Goal: Information Seeking & Learning: Learn about a topic

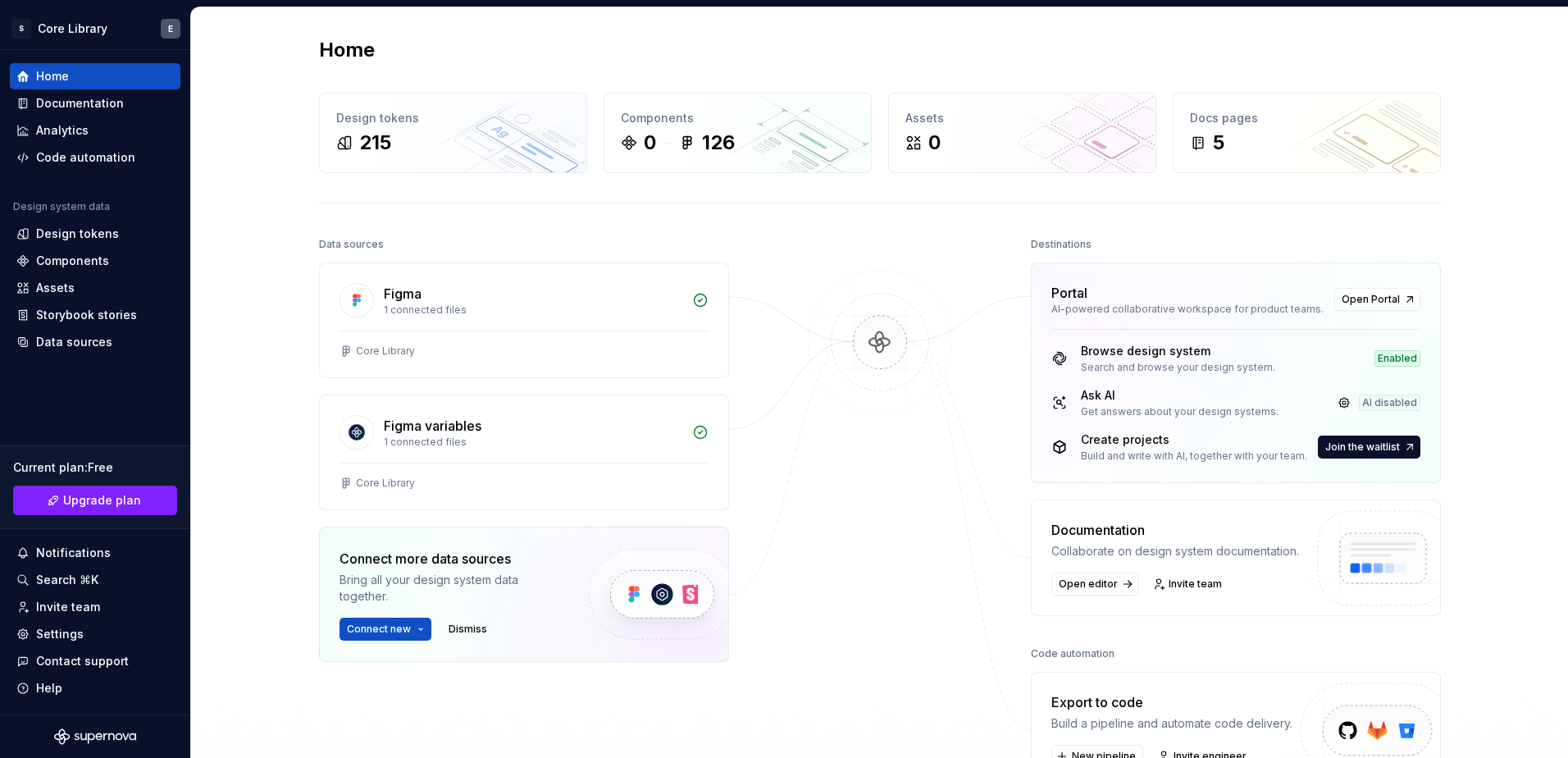
scroll to position [82, 0]
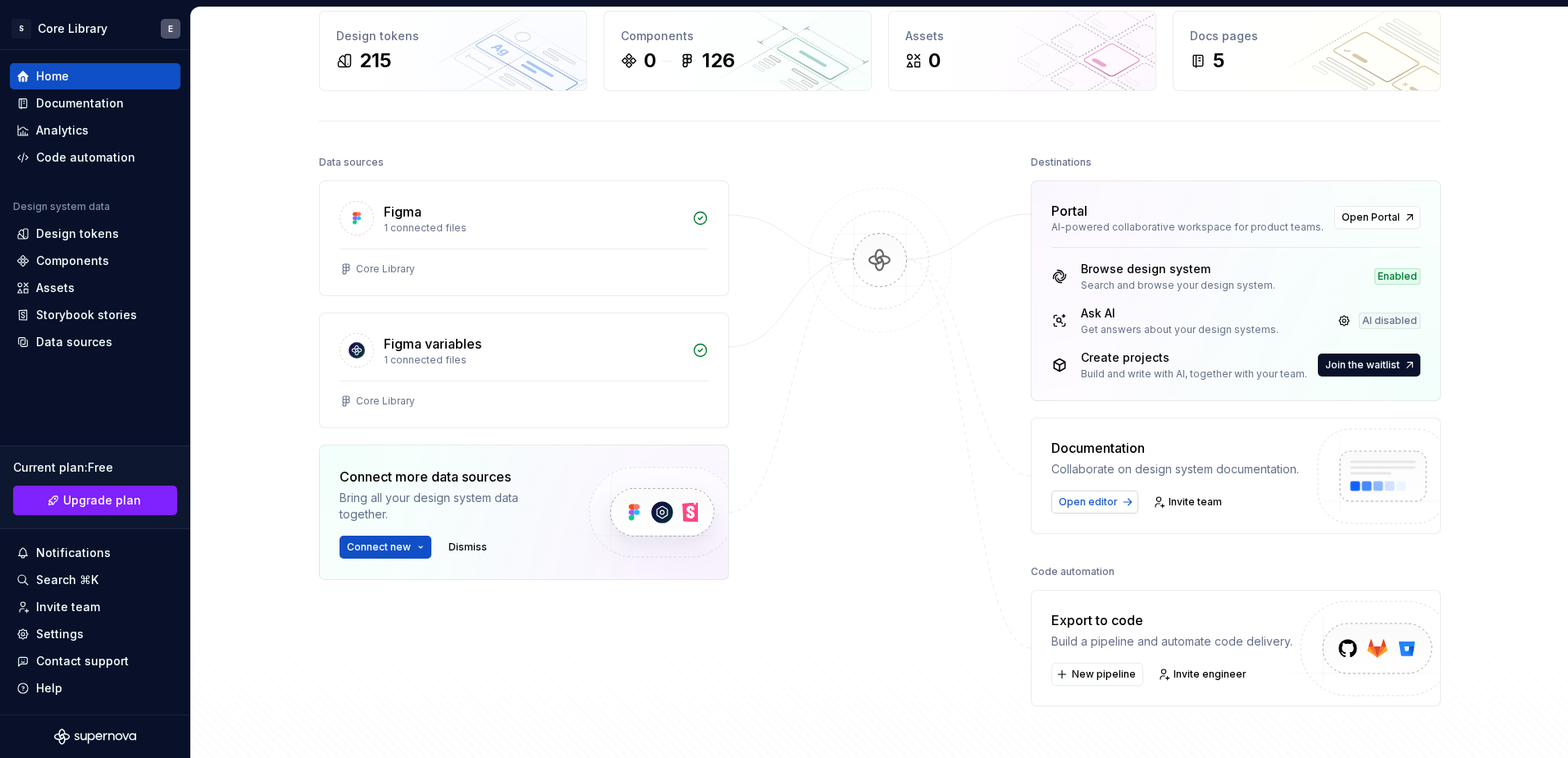
click at [1106, 495] on span "Open editor" at bounding box center [1088, 501] width 59 height 13
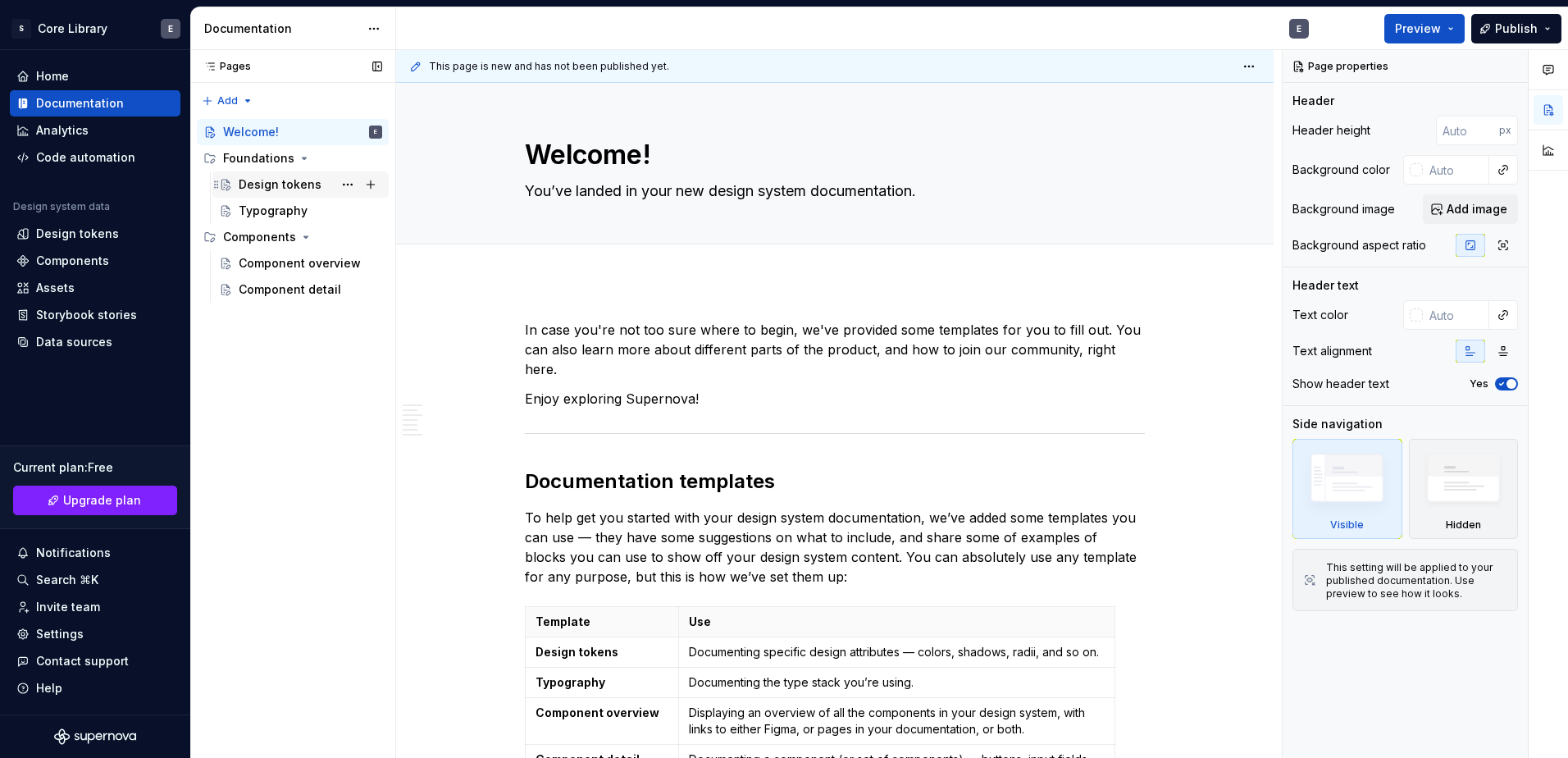
click at [286, 192] on div "Design tokens" at bounding box center [280, 184] width 82 height 16
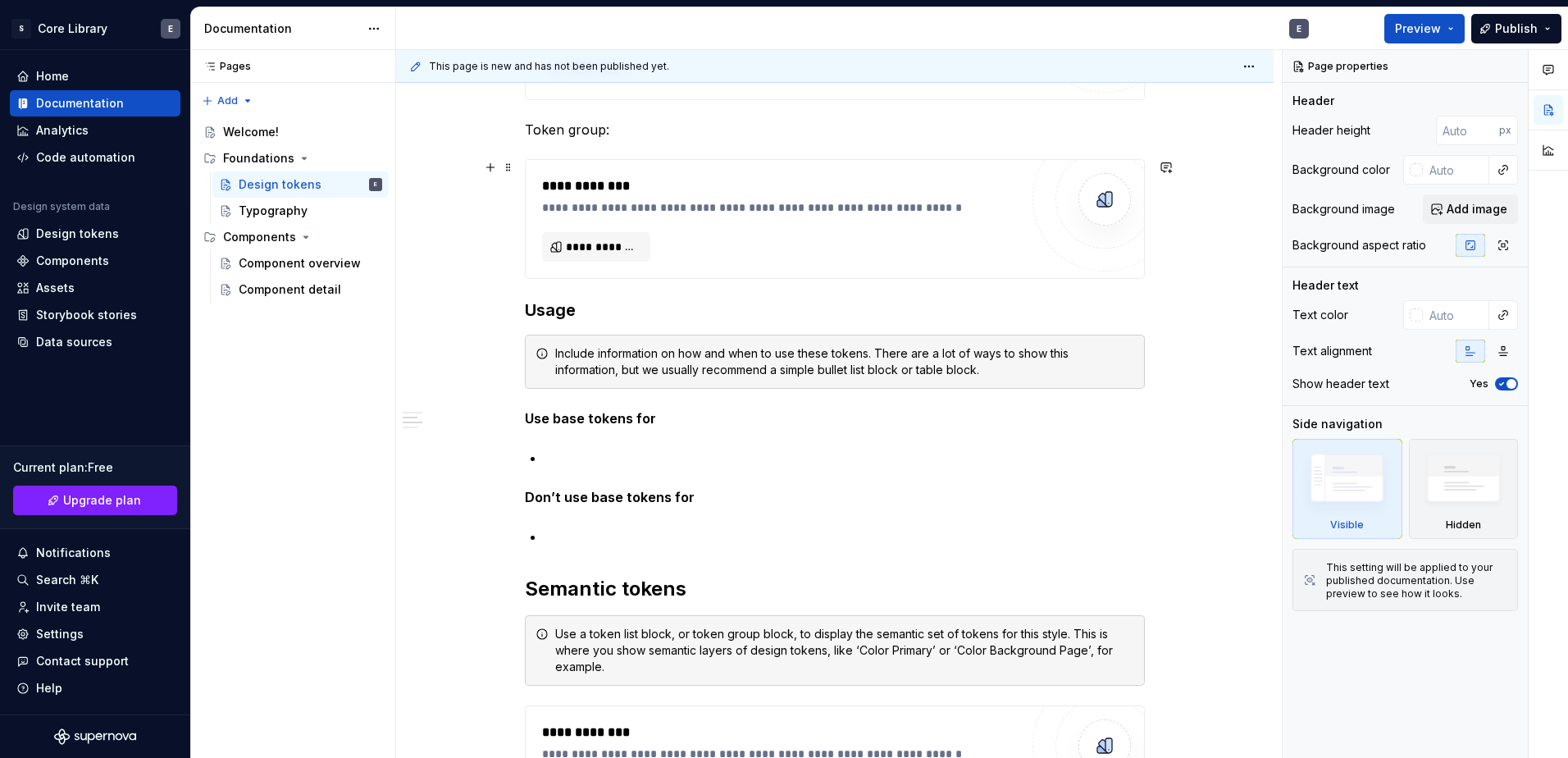
scroll to position [738, 0]
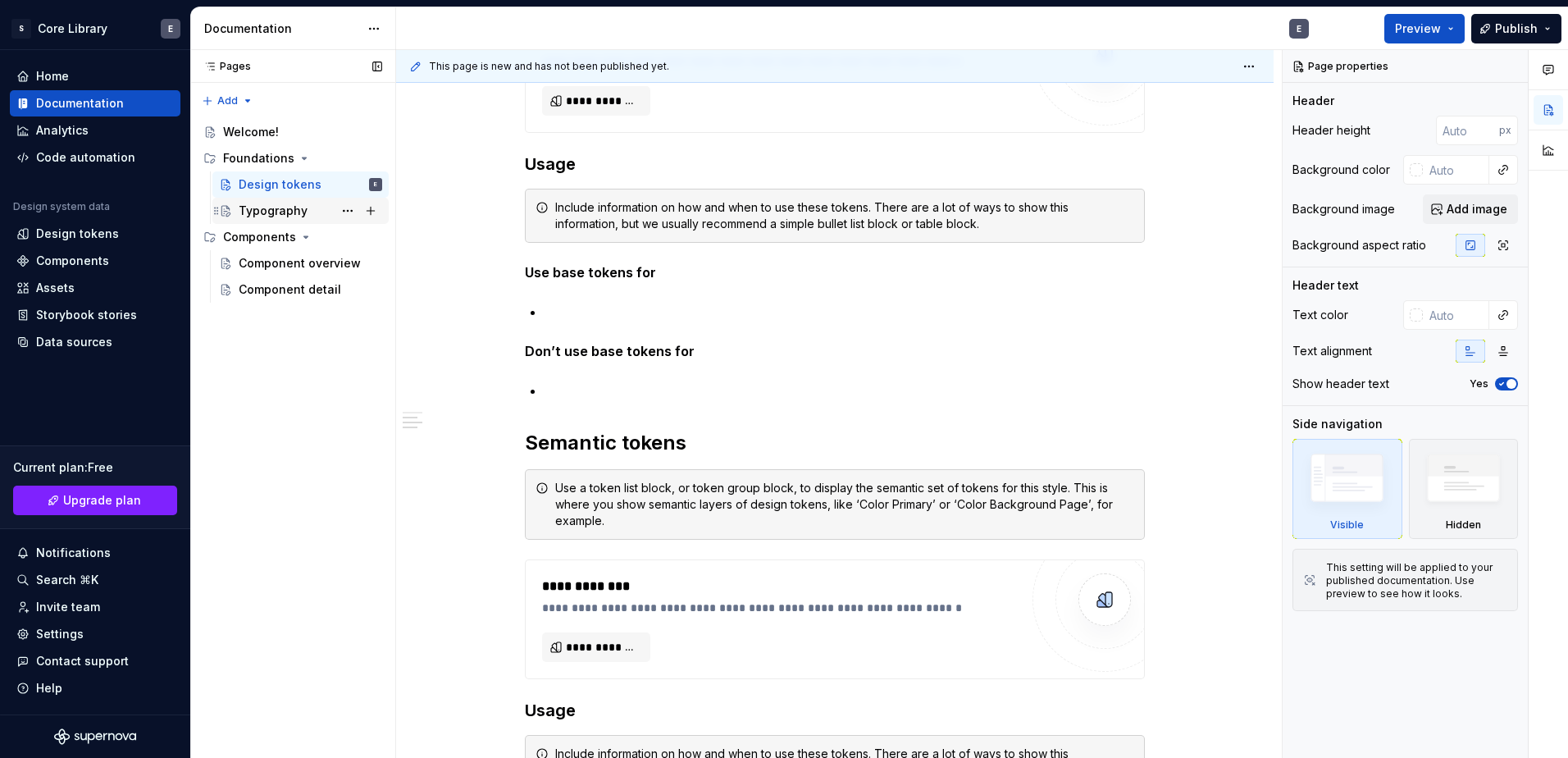
click at [278, 214] on div "Typography" at bounding box center [273, 210] width 69 height 16
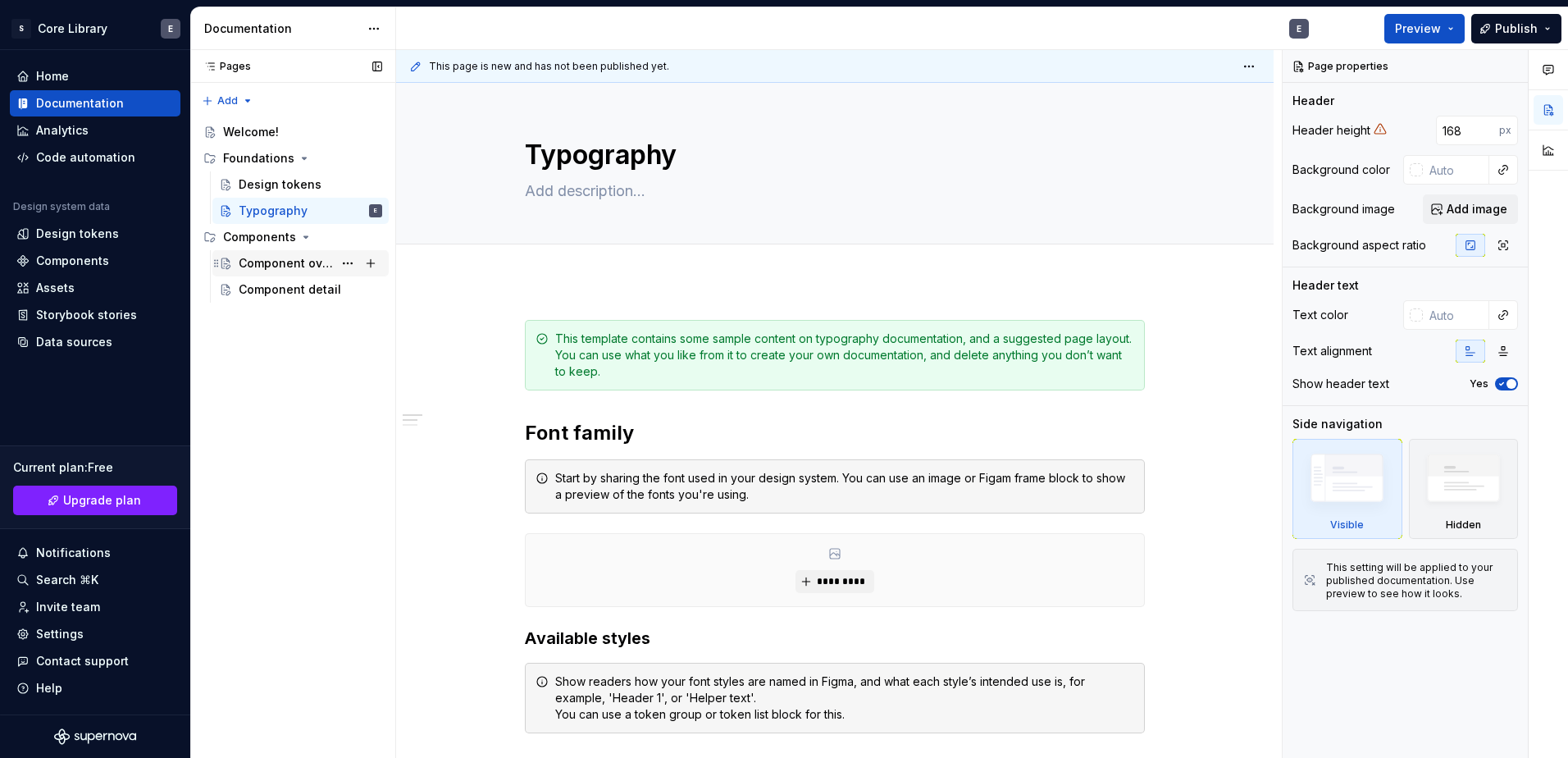
click at [280, 256] on div "Component overview" at bounding box center [286, 263] width 95 height 16
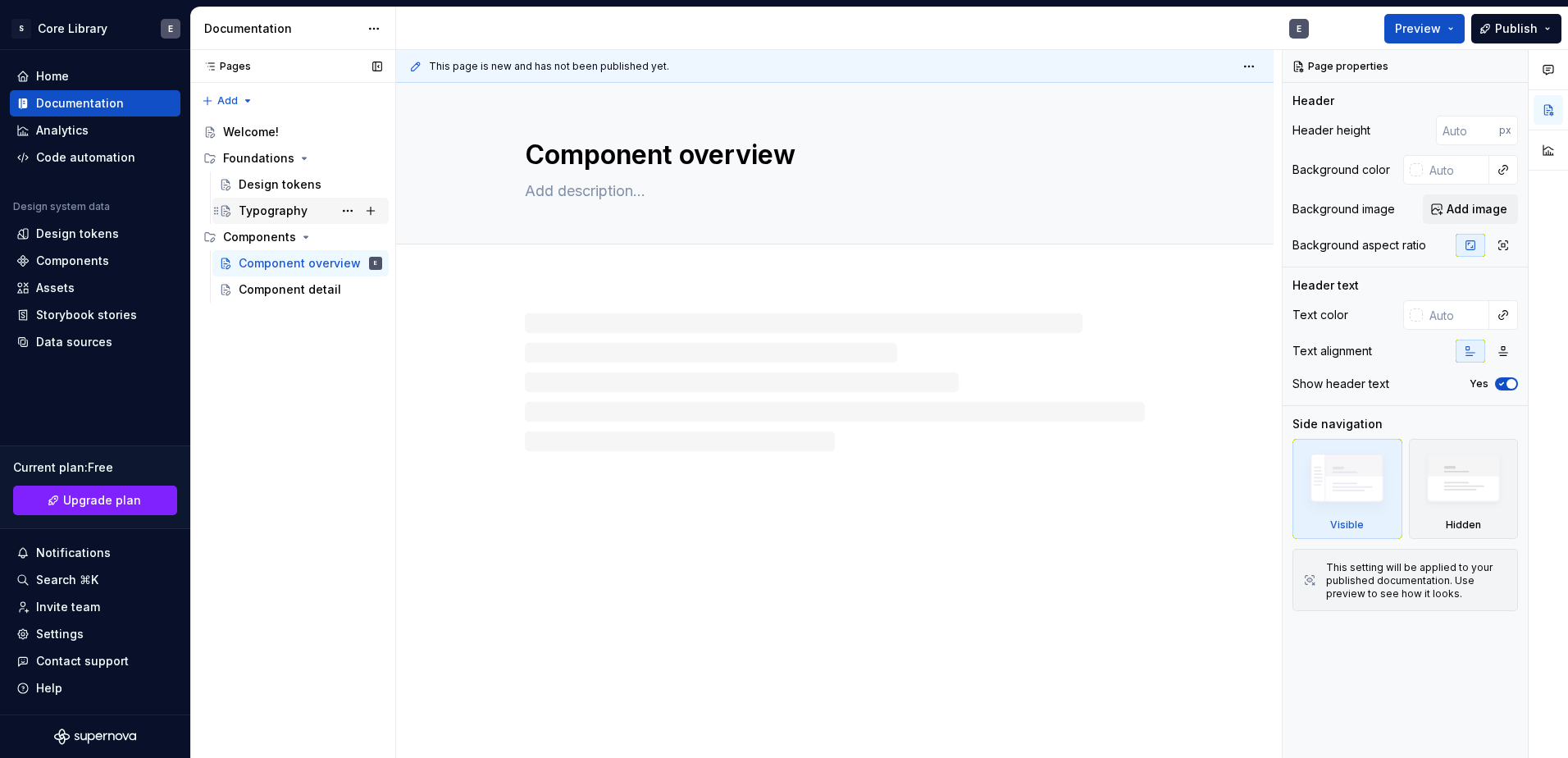
click at [273, 213] on div "Typography" at bounding box center [273, 210] width 69 height 16
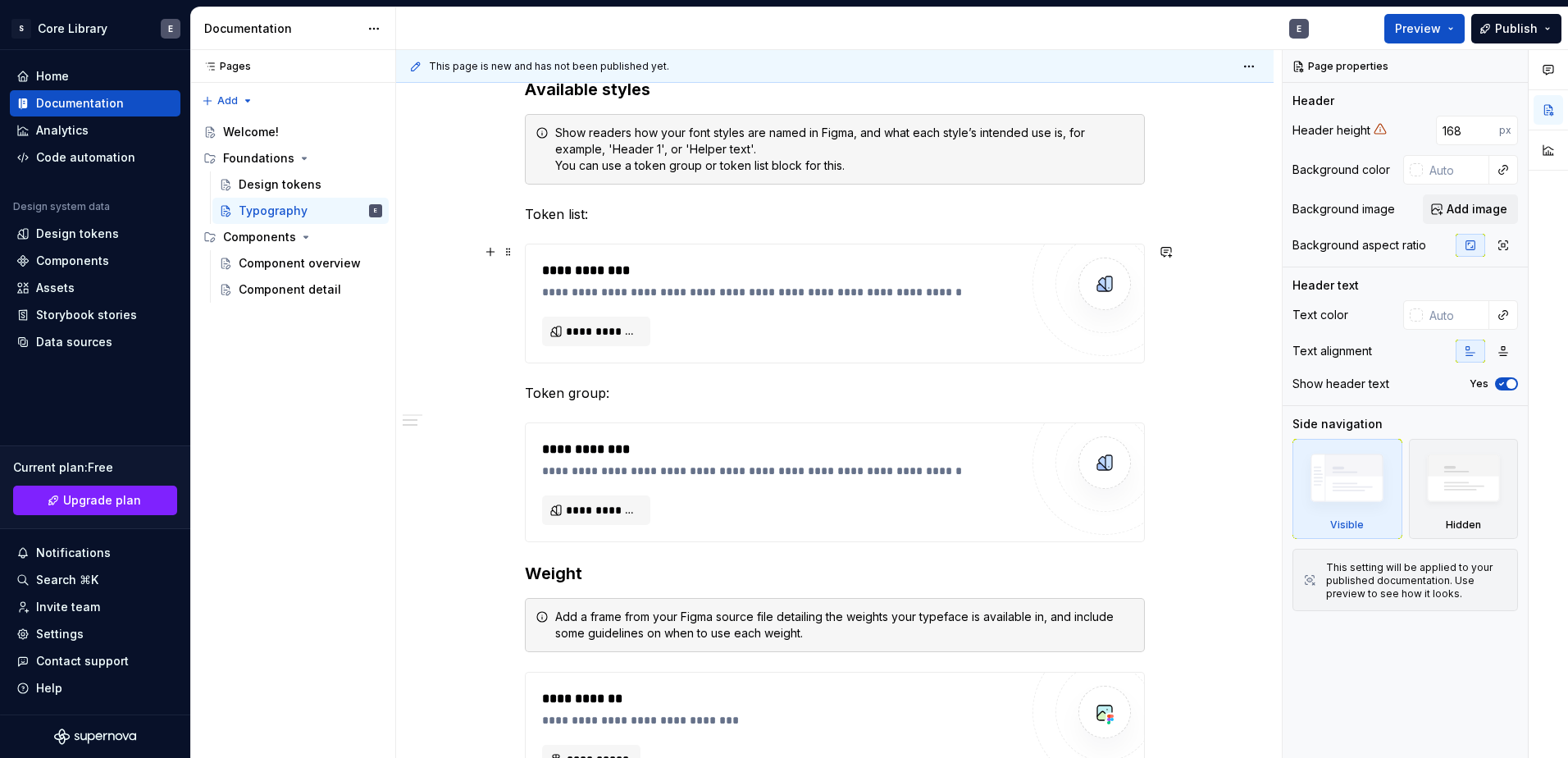
scroll to position [574, 0]
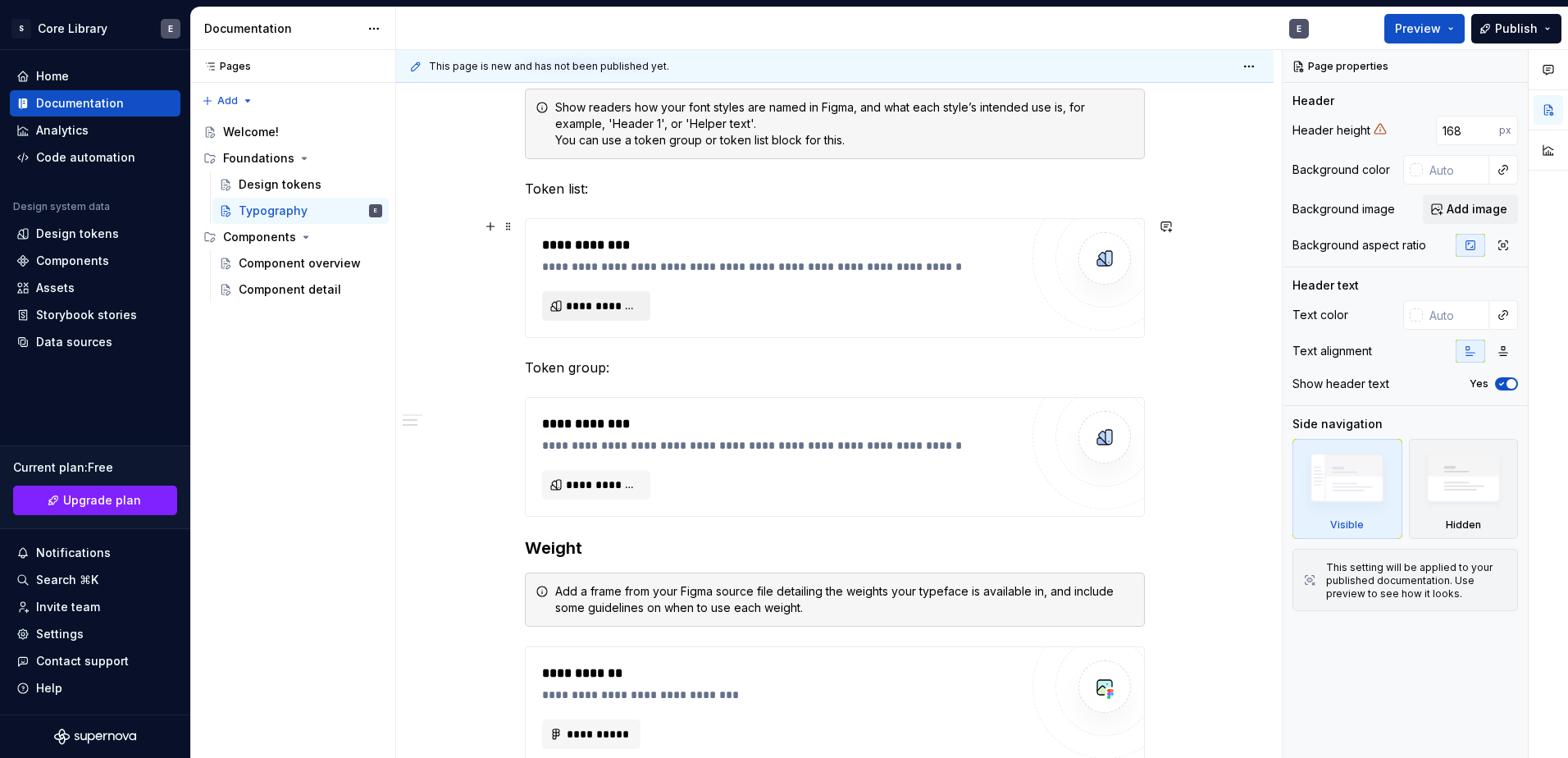
click at [592, 307] on span "**********" at bounding box center [603, 306] width 74 height 16
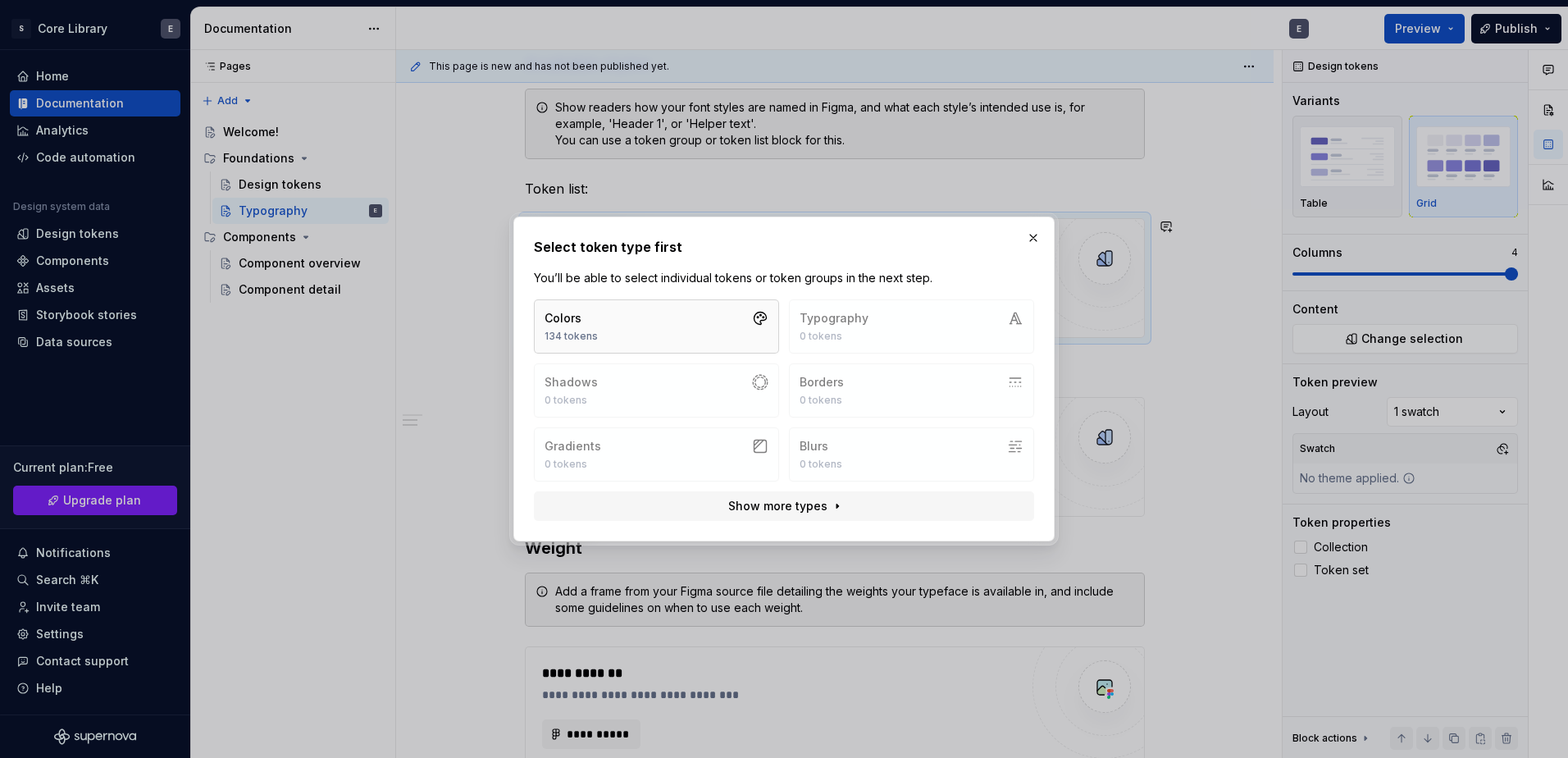
click at [559, 326] on div "Colors" at bounding box center [570, 318] width 53 height 16
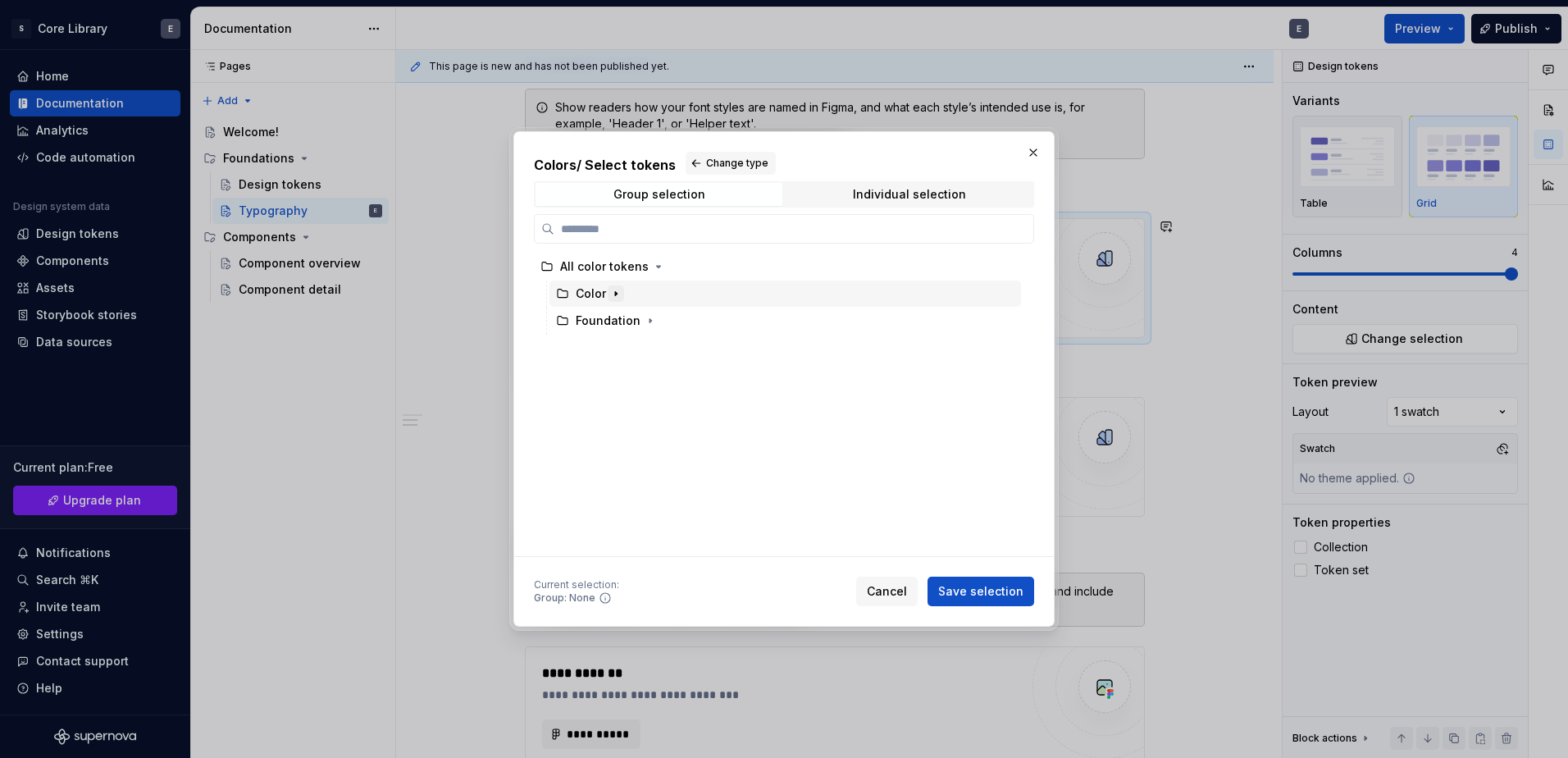
click at [609, 298] on icon "button" at bounding box center [616, 293] width 13 height 13
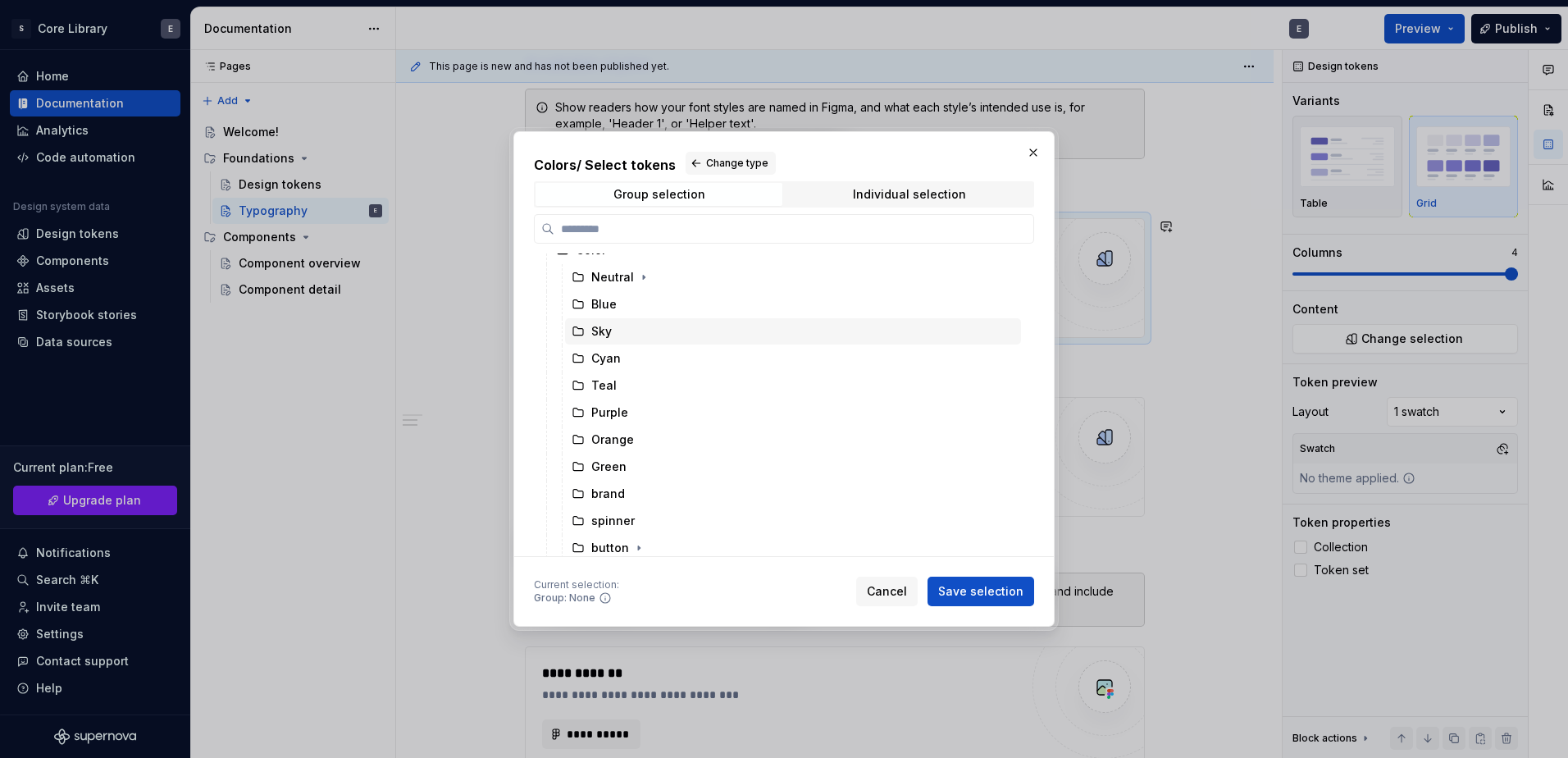
scroll to position [76, 0]
click at [648, 546] on icon "button" at bounding box center [649, 543] width 13 height 13
click at [616, 532] on div "Green" at bounding box center [793, 543] width 456 height 26
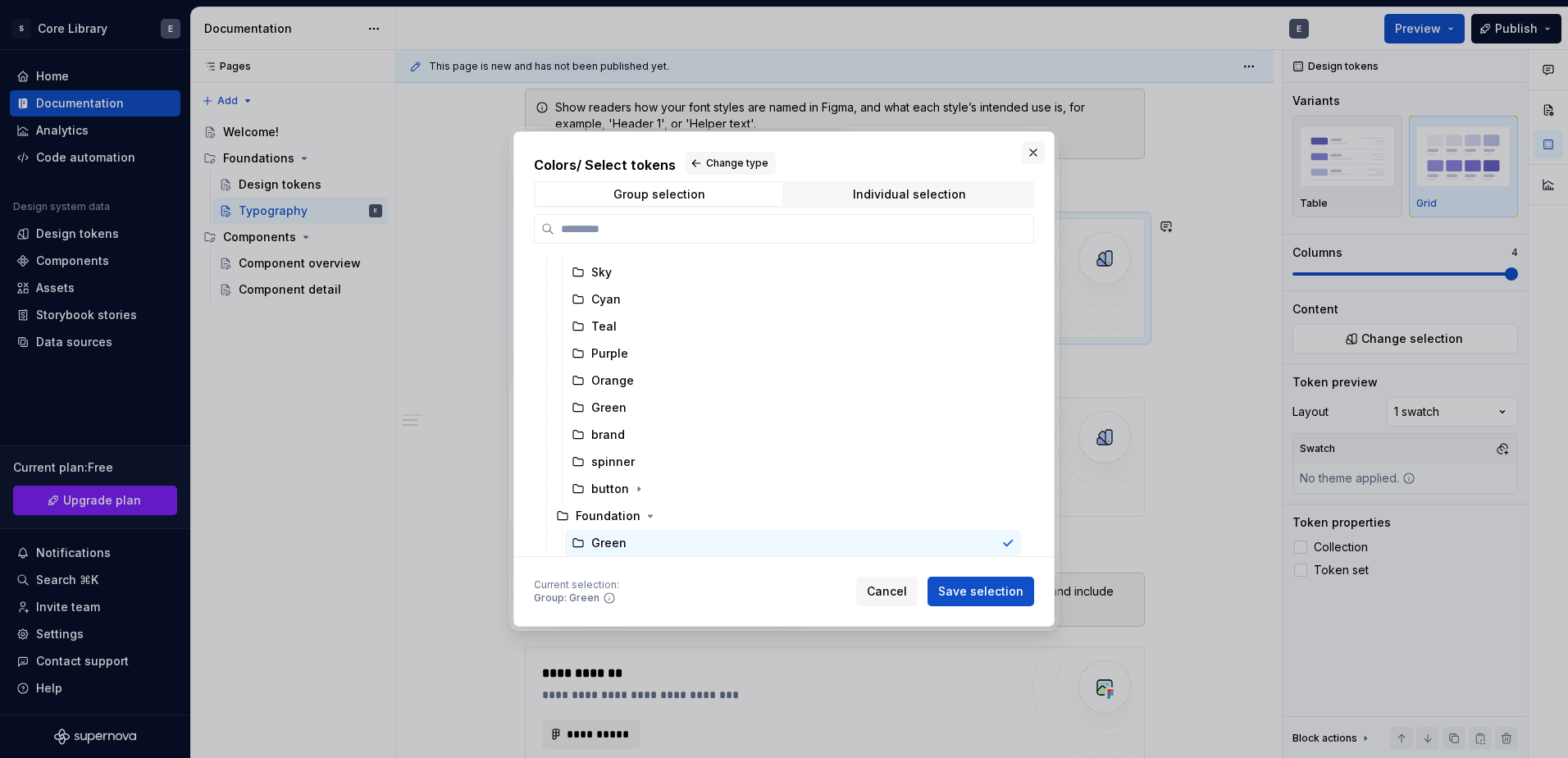
click at [1029, 149] on button "button" at bounding box center [1033, 152] width 23 height 23
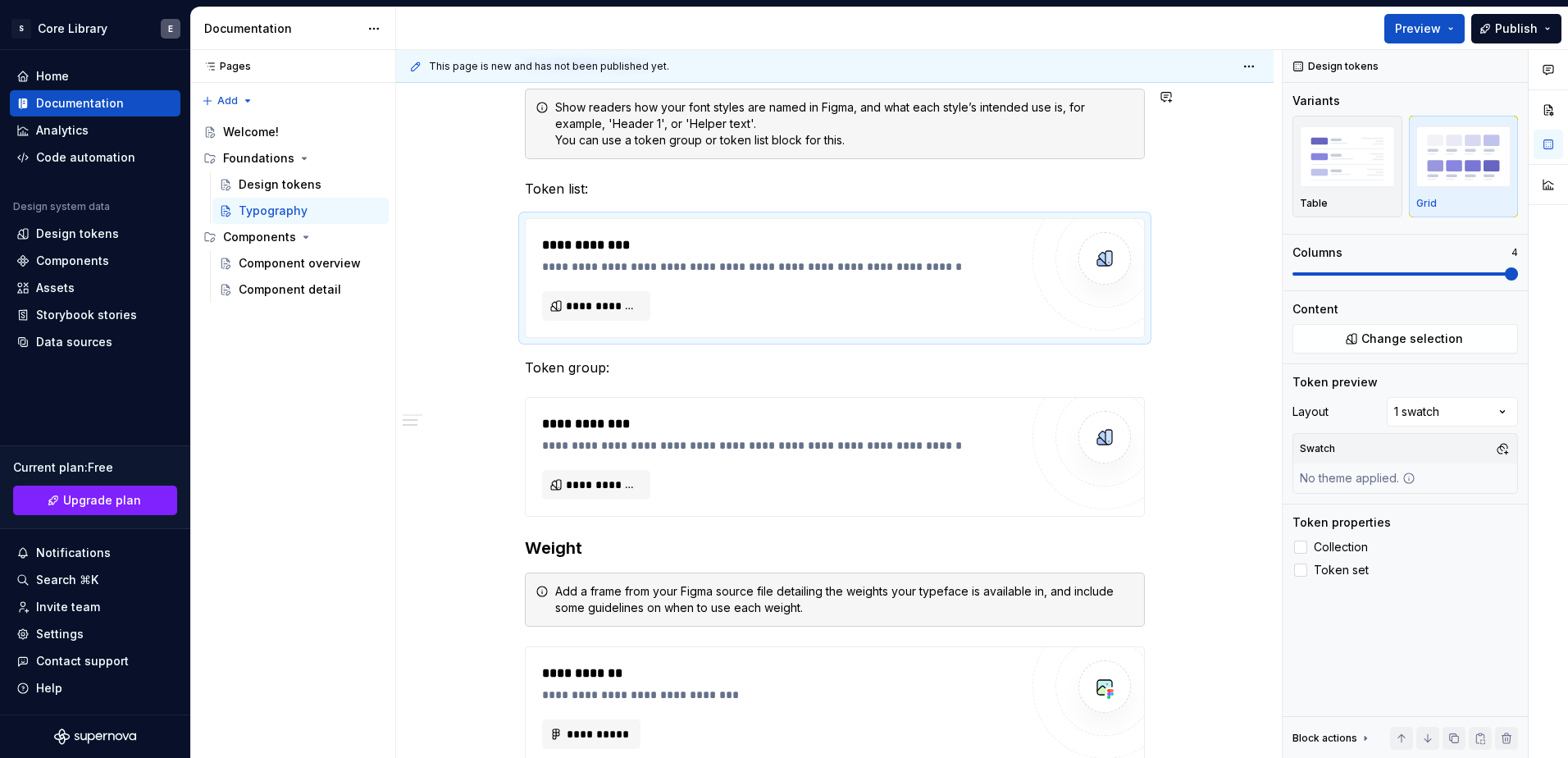
type textarea "*"
